Goal: Task Accomplishment & Management: Use online tool/utility

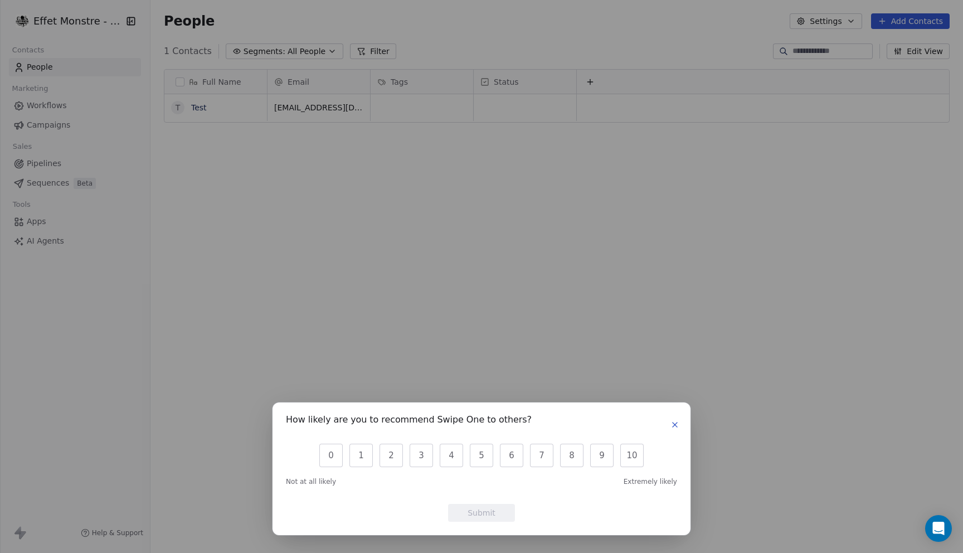
scroll to position [486, 812]
click at [585, 179] on div "How likely are you to recommend Swipe One to others? 0 1 2 3 4 5 6 7 8 9 10 Not…" at bounding box center [481, 276] width 963 height 553
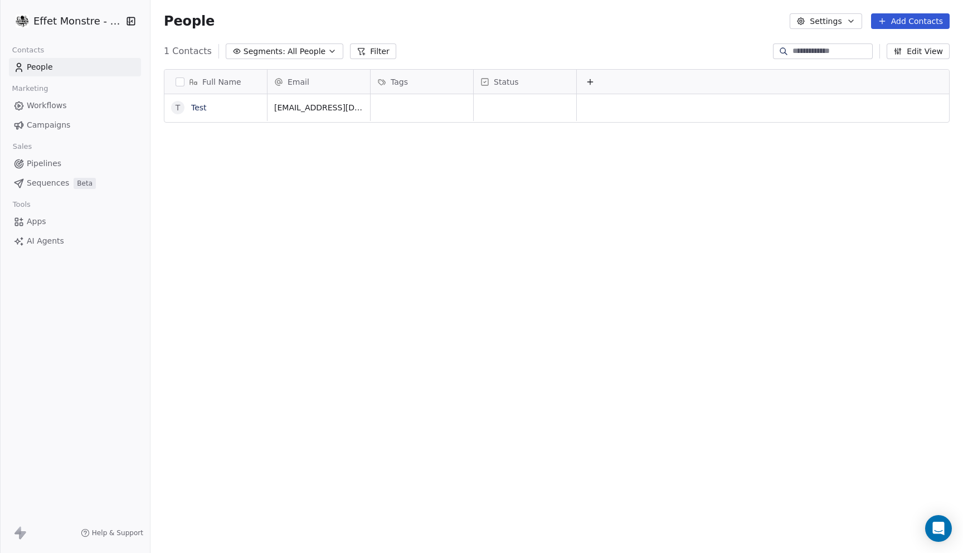
click at [17, 536] on icon at bounding box center [19, 532] width 13 height 13
click at [61, 106] on span "Workflows" at bounding box center [47, 106] width 40 height 12
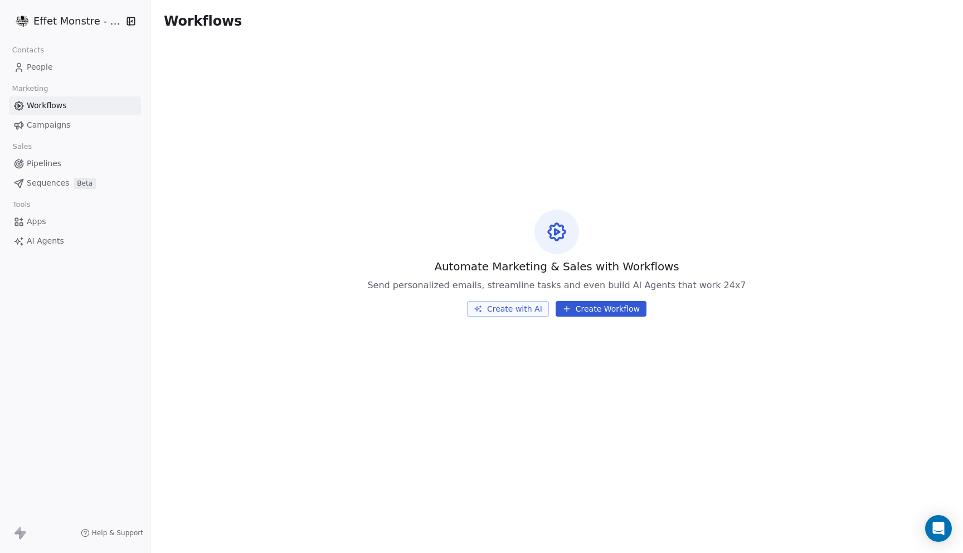
click at [22, 529] on icon at bounding box center [19, 532] width 13 height 13
click at [19, 532] on icon at bounding box center [17, 530] width 7 height 8
click at [54, 243] on span "AI Agents" at bounding box center [45, 241] width 37 height 12
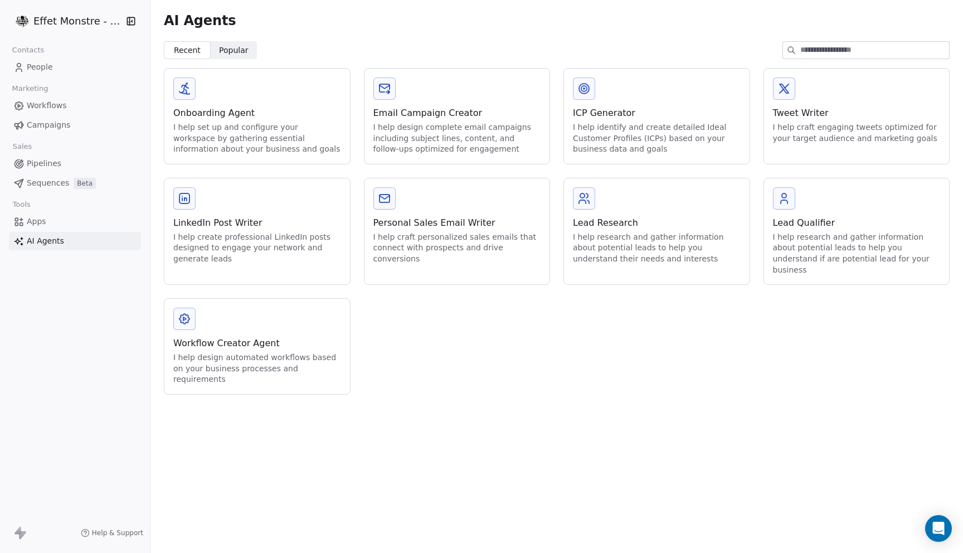
click at [44, 218] on span "Apps" at bounding box center [36, 222] width 19 height 12
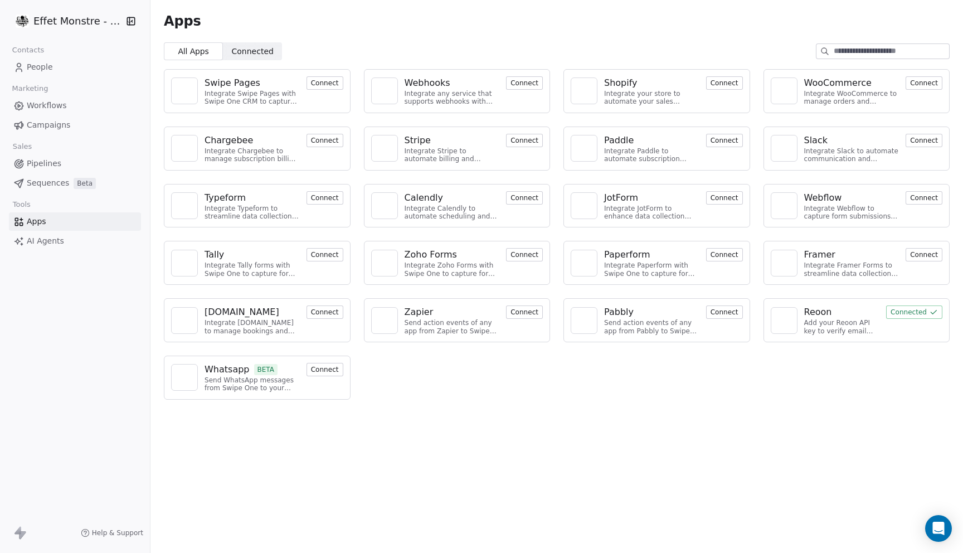
click at [523, 81] on button "Connect" at bounding box center [524, 82] width 37 height 13
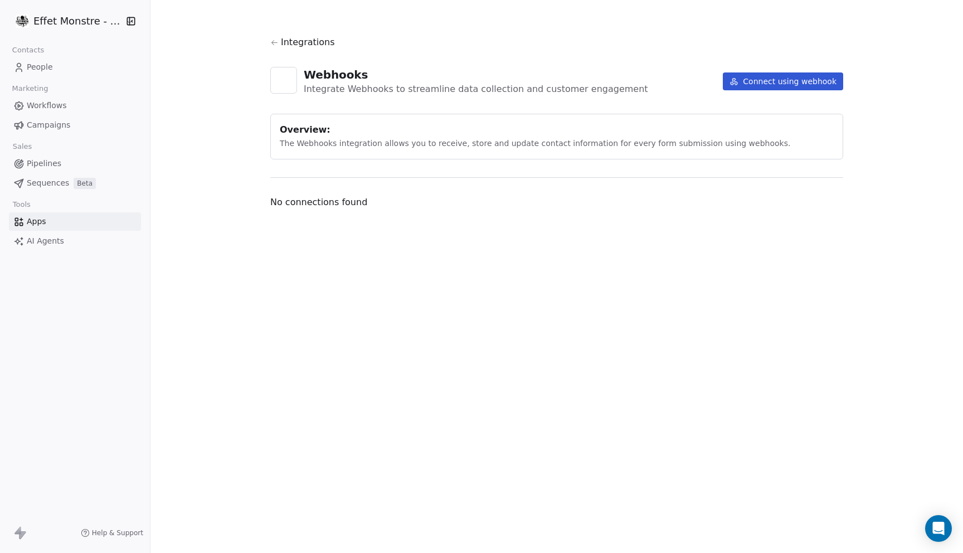
click at [790, 85] on button "Connect using webhook" at bounding box center [783, 81] width 120 height 18
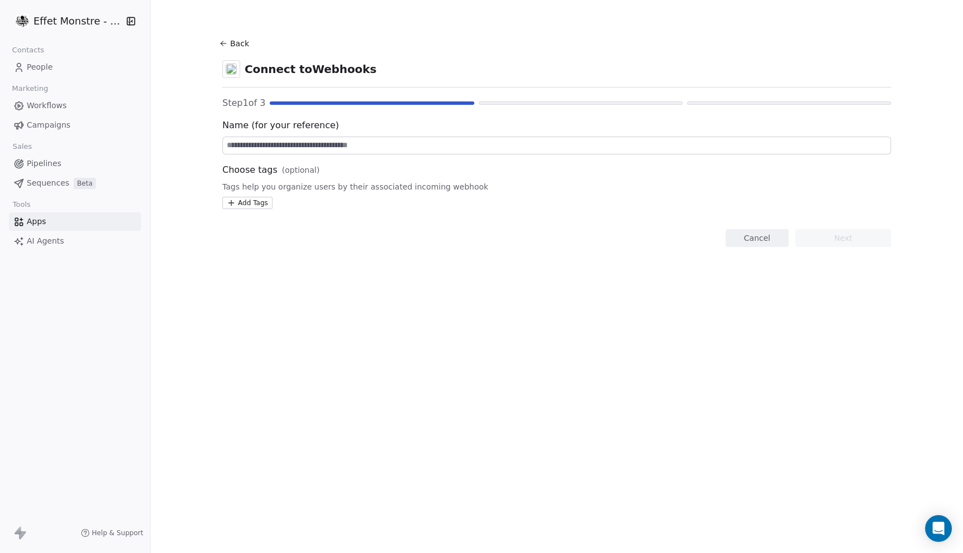
click at [314, 147] on input at bounding box center [556, 145] width 667 height 17
type input "****"
click at [250, 203] on html "Effet Monstre - Test Contacts People Marketing Workflows Campaigns Sales Pipeli…" at bounding box center [481, 276] width 963 height 553
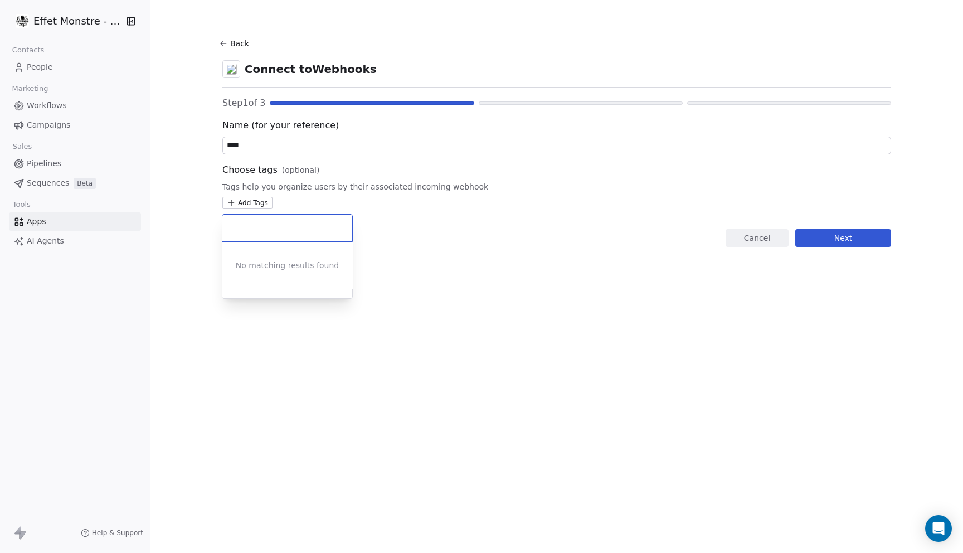
click at [272, 267] on div "No matching results found" at bounding box center [287, 265] width 131 height 47
click at [244, 226] on input "text" at bounding box center [287, 228] width 116 height 12
type input "*"
click at [849, 235] on html "Effet Monstre - Test Contacts People Marketing Workflows Campaigns Sales Pipeli…" at bounding box center [481, 276] width 963 height 553
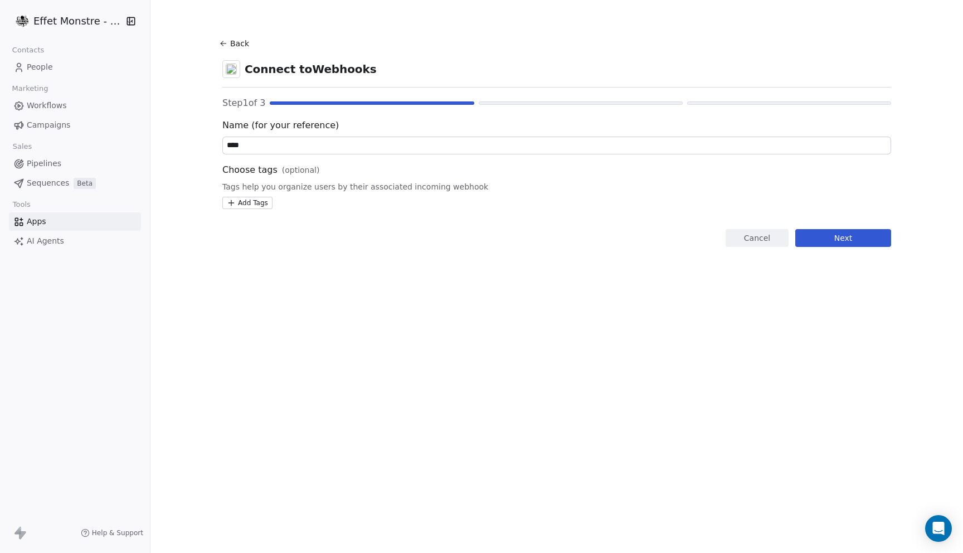
click at [852, 236] on button "Next" at bounding box center [843, 238] width 96 height 18
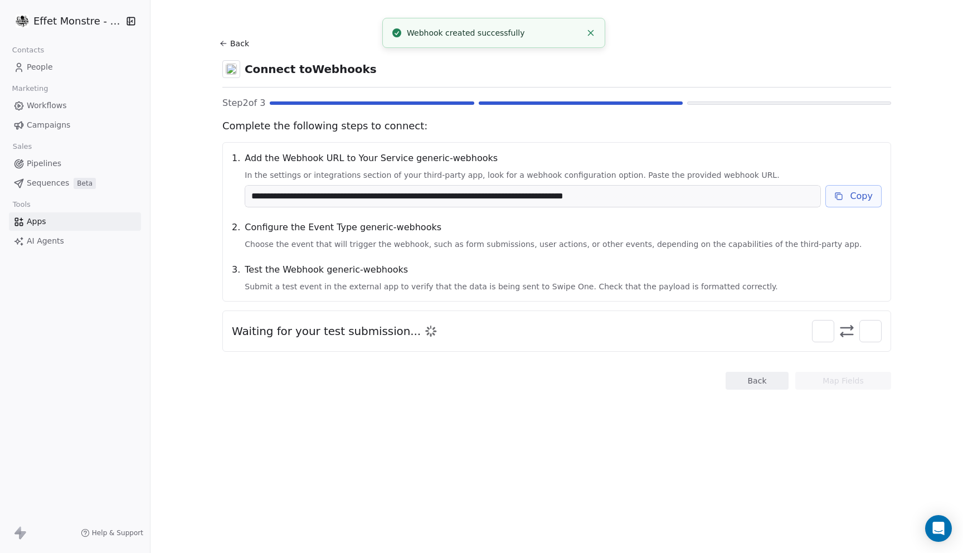
click at [330, 186] on input "**********" at bounding box center [532, 196] width 575 height 21
click at [383, 331] on span "Waiting for your test submission..." at bounding box center [326, 331] width 189 height 16
drag, startPoint x: 379, startPoint y: 263, endPoint x: 760, endPoint y: 262, distance: 380.5
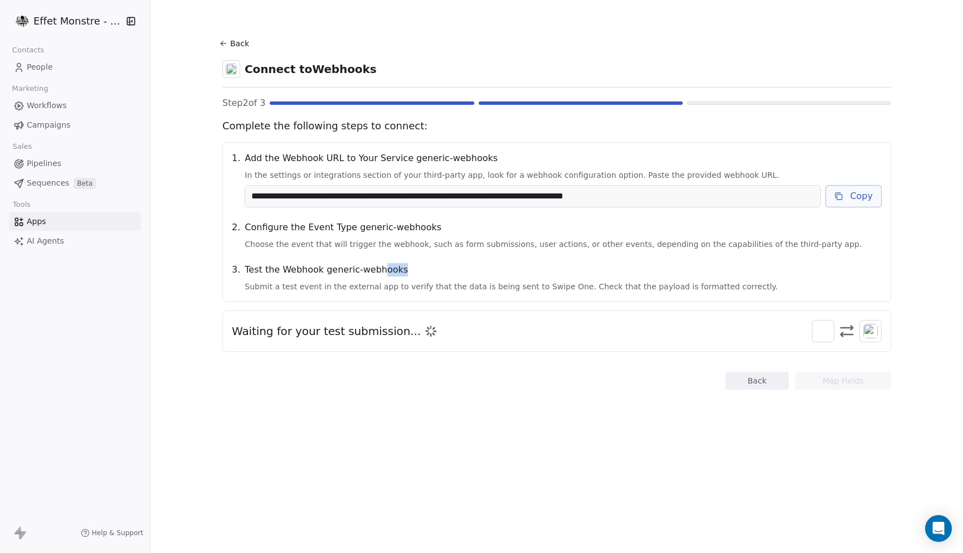
click at [760, 263] on span "Test the Webhook generic-webhooks" at bounding box center [563, 269] width 637 height 13
click at [335, 242] on span "Choose the event that will trigger the webhook, such as form submissions, user …" at bounding box center [563, 243] width 637 height 11
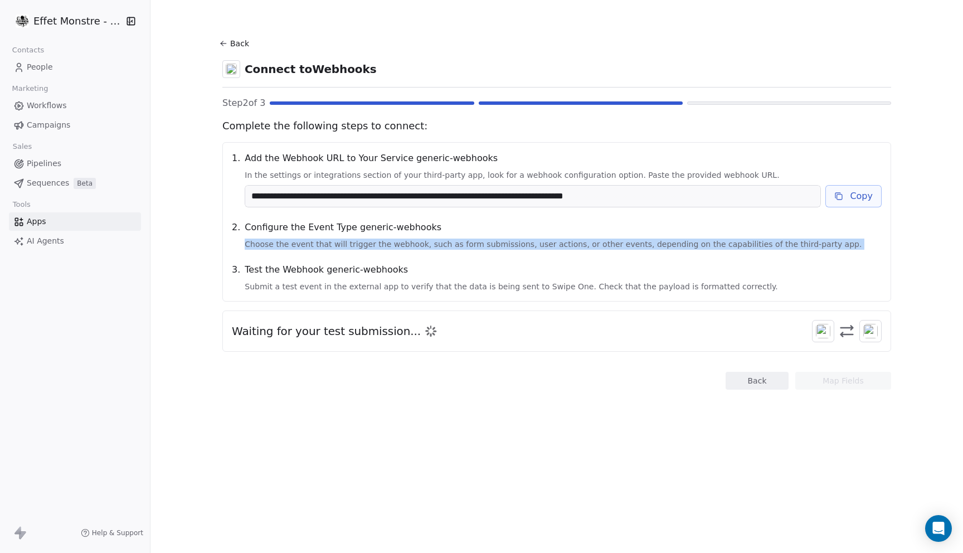
click at [335, 242] on span "Choose the event that will trigger the webhook, such as form submissions, user …" at bounding box center [563, 243] width 637 height 11
click at [549, 239] on span "Choose the event that will trigger the webhook, such as form submissions, user …" at bounding box center [563, 243] width 637 height 11
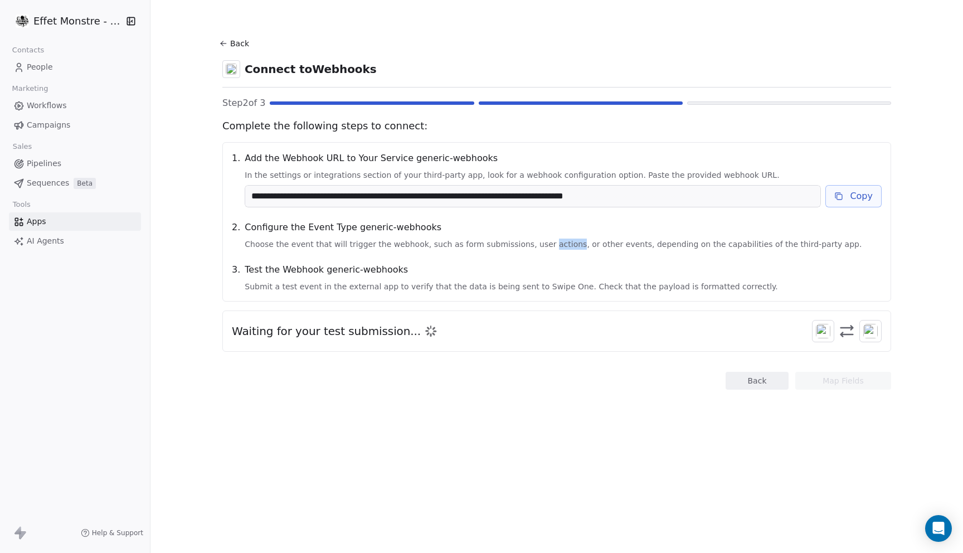
click at [549, 239] on span "Choose the event that will trigger the webhook, such as form submissions, user …" at bounding box center [563, 243] width 637 height 11
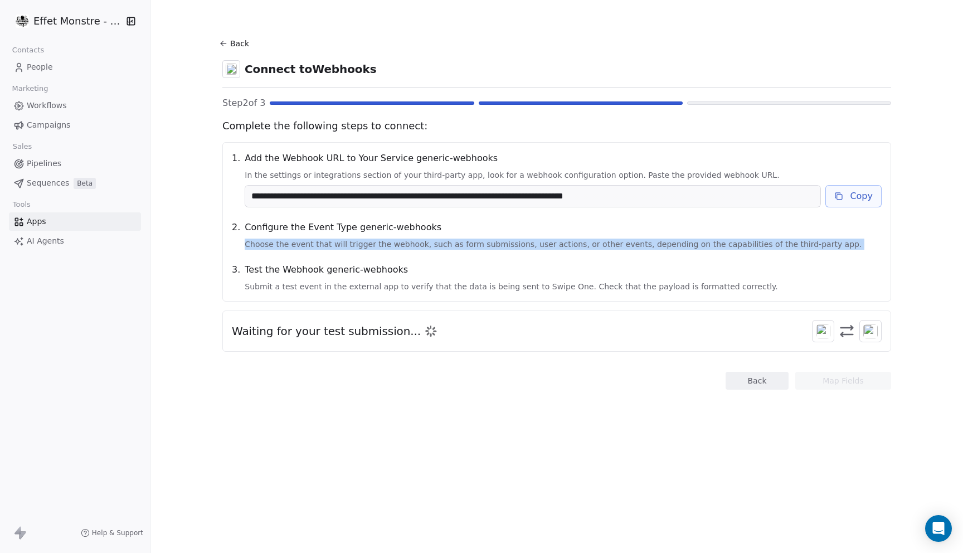
click at [549, 239] on span "Choose the event that will trigger the webhook, such as form submissions, user …" at bounding box center [563, 243] width 637 height 11
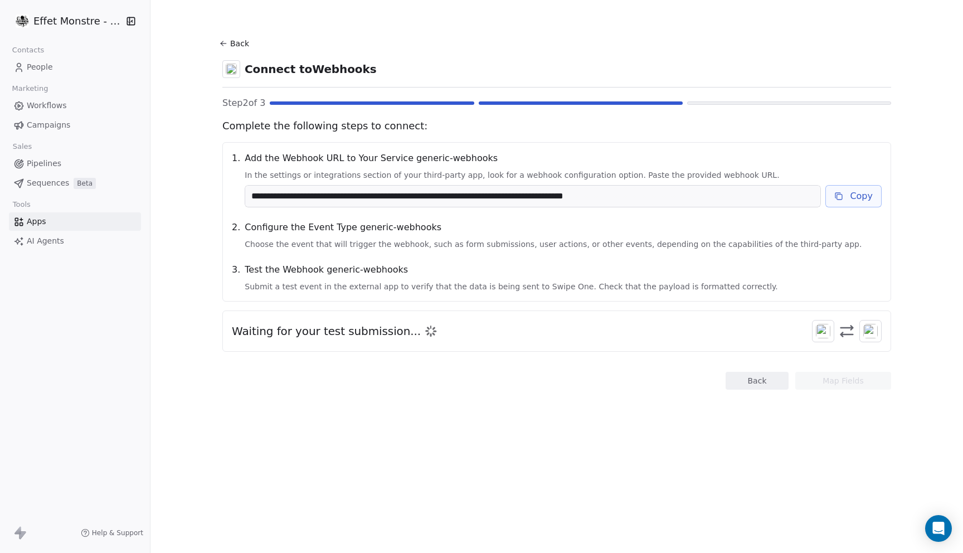
click at [309, 280] on div "Test the Webhook generic-webhooks Submit a test event in the external app to ve…" at bounding box center [563, 277] width 637 height 29
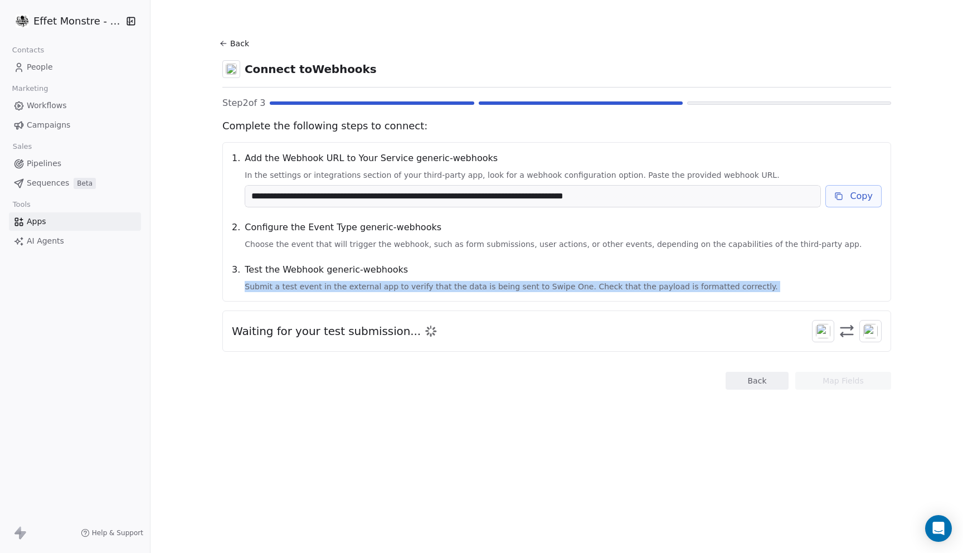
click at [309, 280] on div "Test the Webhook generic-webhooks Submit a test event in the external app to ve…" at bounding box center [563, 277] width 637 height 29
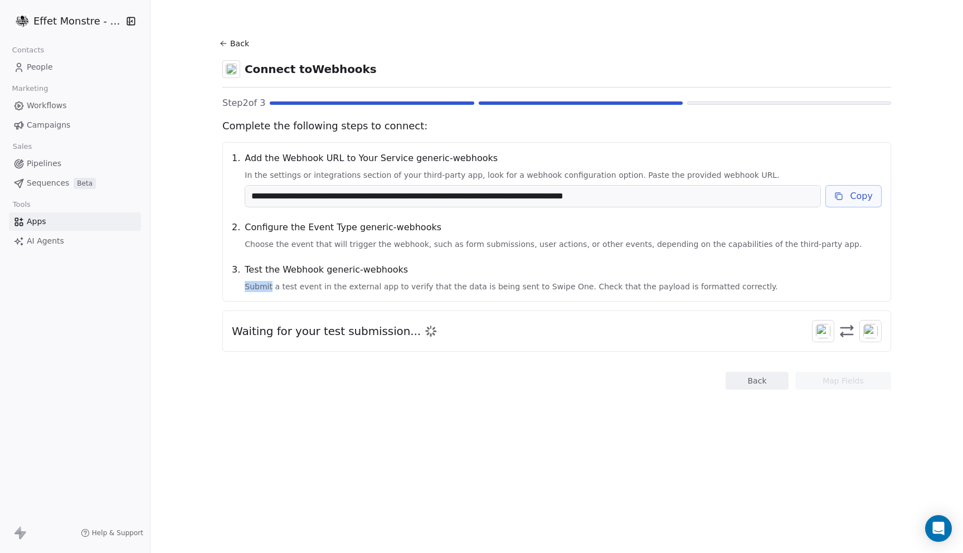
click at [309, 280] on div "Test the Webhook generic-webhooks Submit a test event in the external app to ve…" at bounding box center [563, 277] width 637 height 29
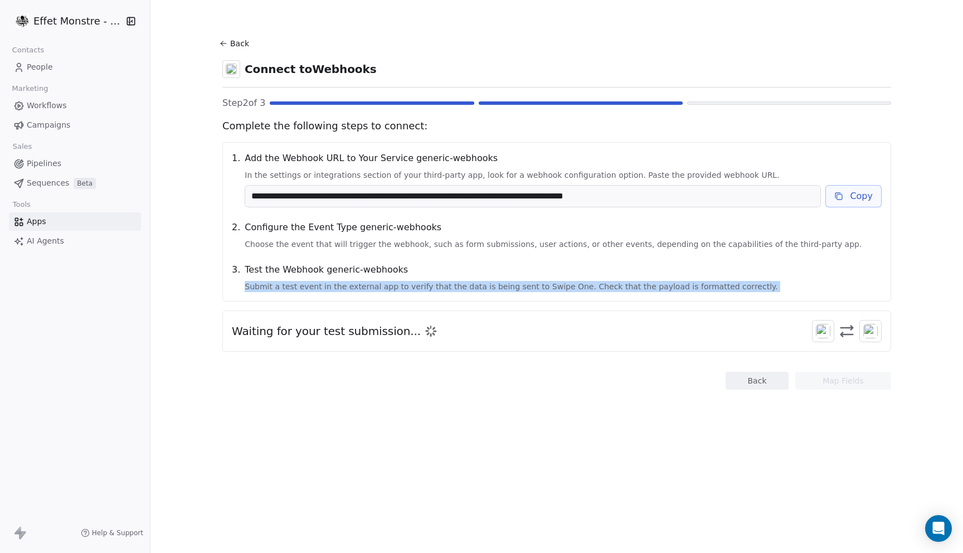
click at [309, 280] on div "Test the Webhook generic-webhooks Submit a test event in the external app to ve…" at bounding box center [563, 277] width 637 height 29
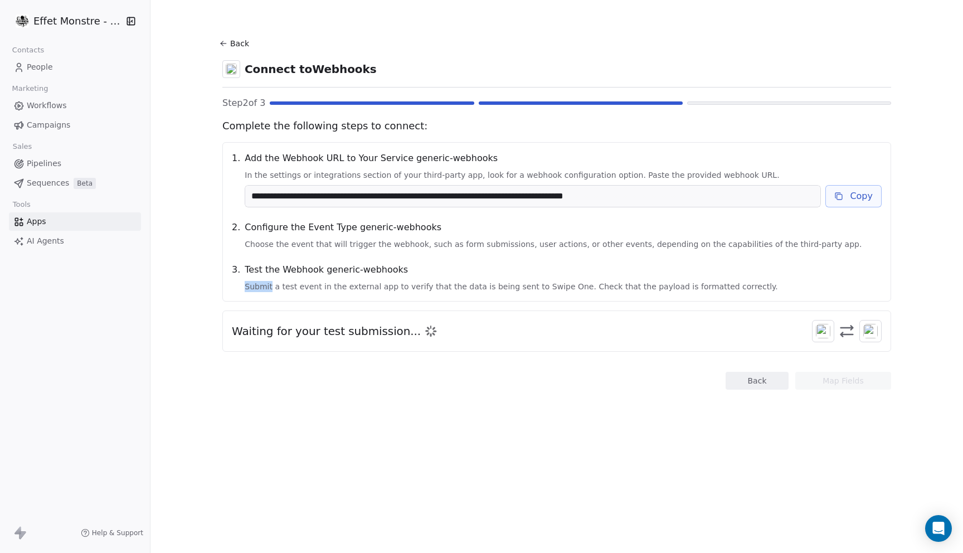
click at [309, 280] on div "Test the Webhook generic-webhooks Submit a test event in the external app to ve…" at bounding box center [563, 277] width 637 height 29
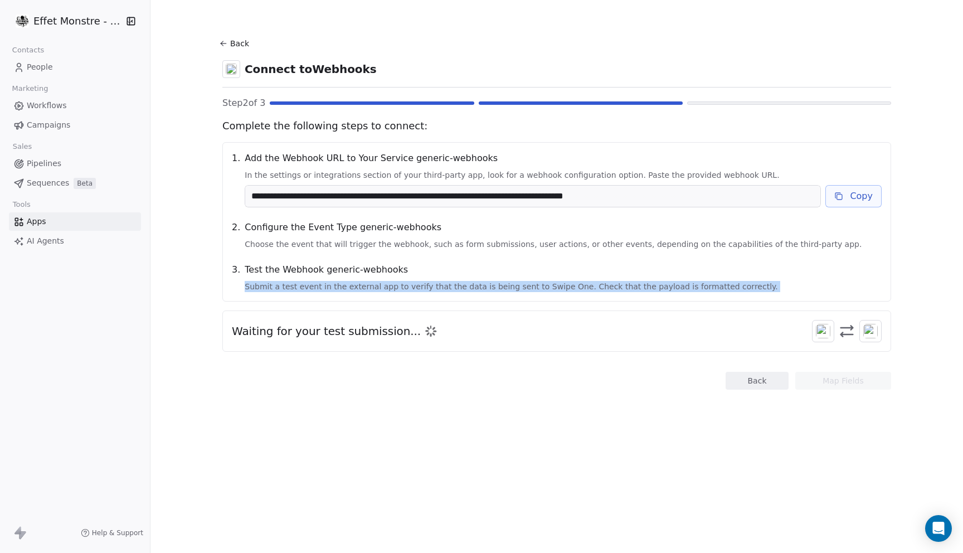
click at [309, 280] on div "Test the Webhook generic-webhooks Submit a test event in the external app to ve…" at bounding box center [563, 277] width 637 height 29
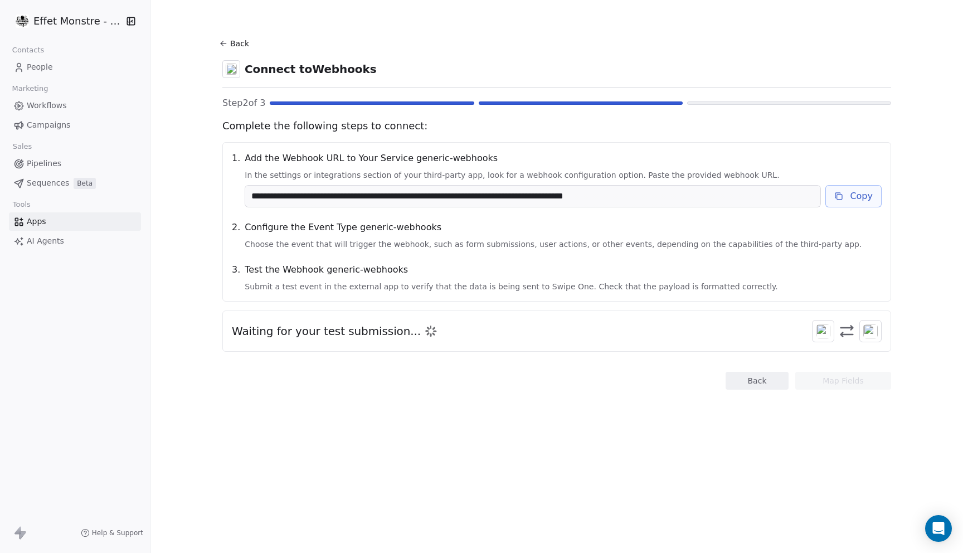
click at [315, 241] on span "Choose the event that will trigger the webhook, such as form submissions, user …" at bounding box center [563, 243] width 637 height 11
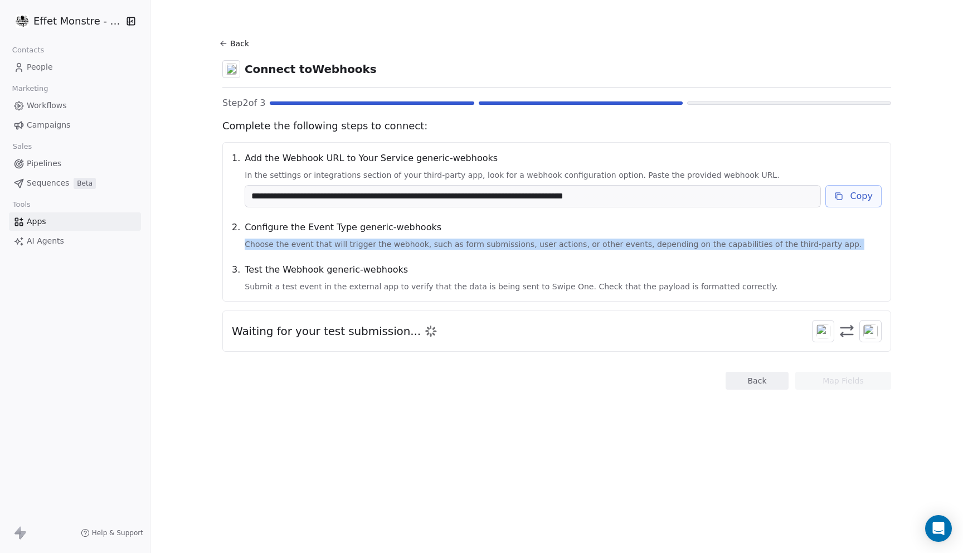
click at [315, 241] on span "Choose the event that will trigger the webhook, such as form submissions, user …" at bounding box center [563, 243] width 637 height 11
click at [818, 332] on img at bounding box center [823, 331] width 14 height 14
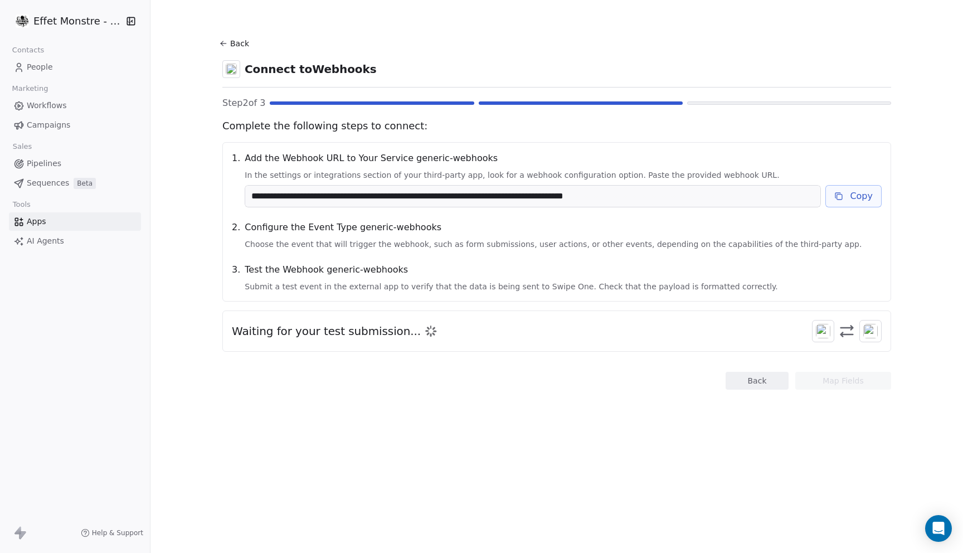
click at [419, 184] on div "**********" at bounding box center [563, 180] width 637 height 56
click at [415, 194] on input "**********" at bounding box center [532, 196] width 575 height 21
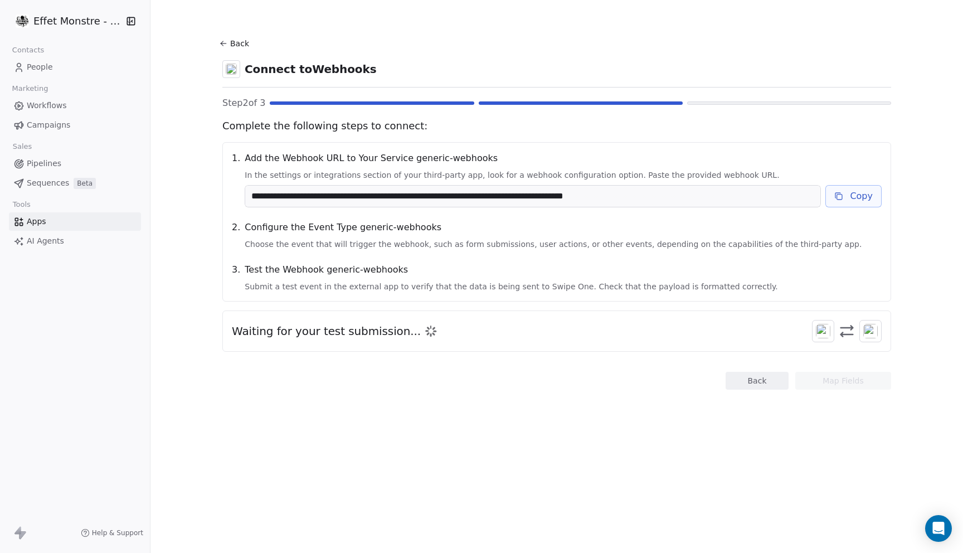
click at [415, 194] on input "**********" at bounding box center [532, 196] width 575 height 21
